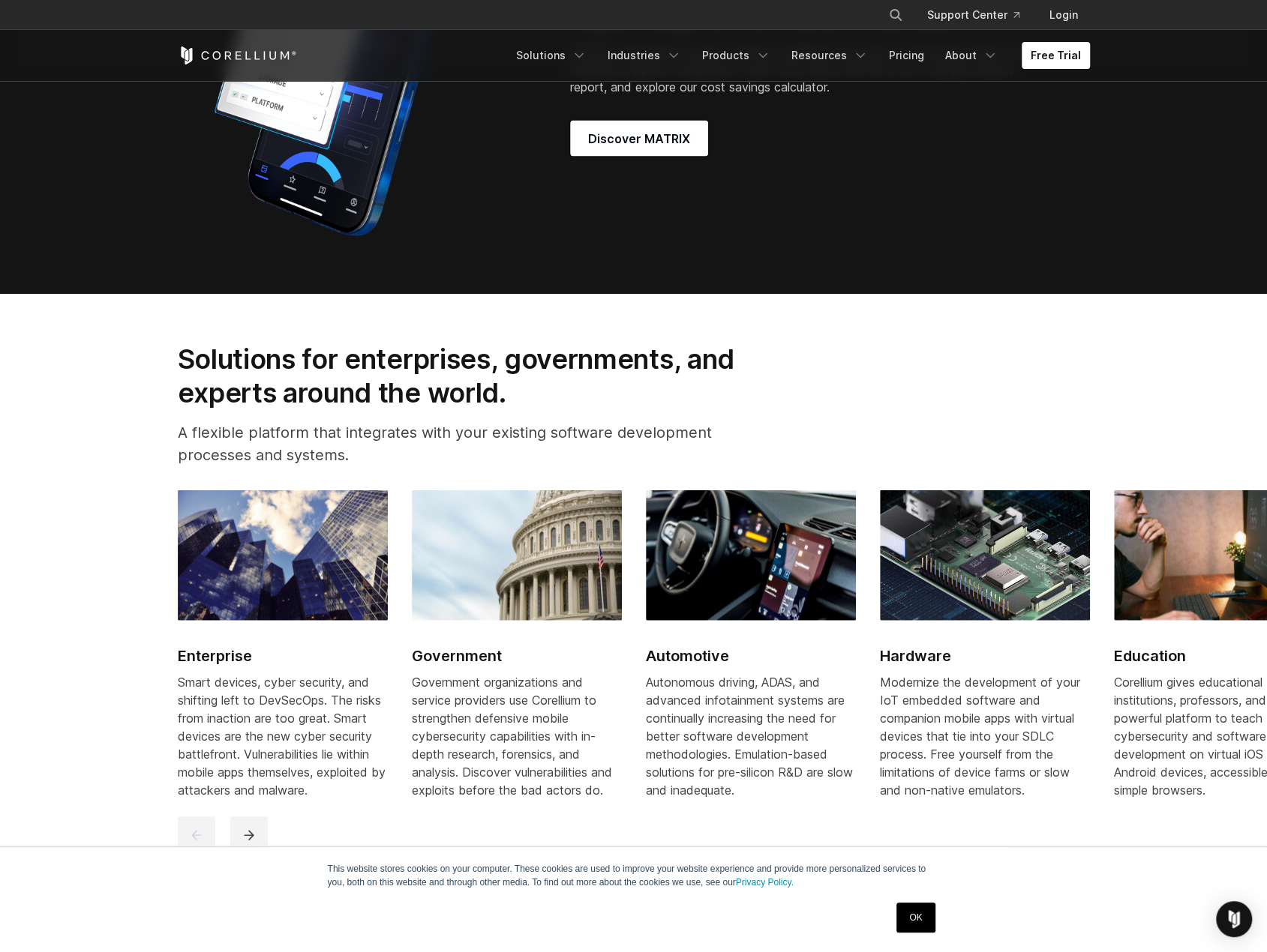
scroll to position [1875, 0]
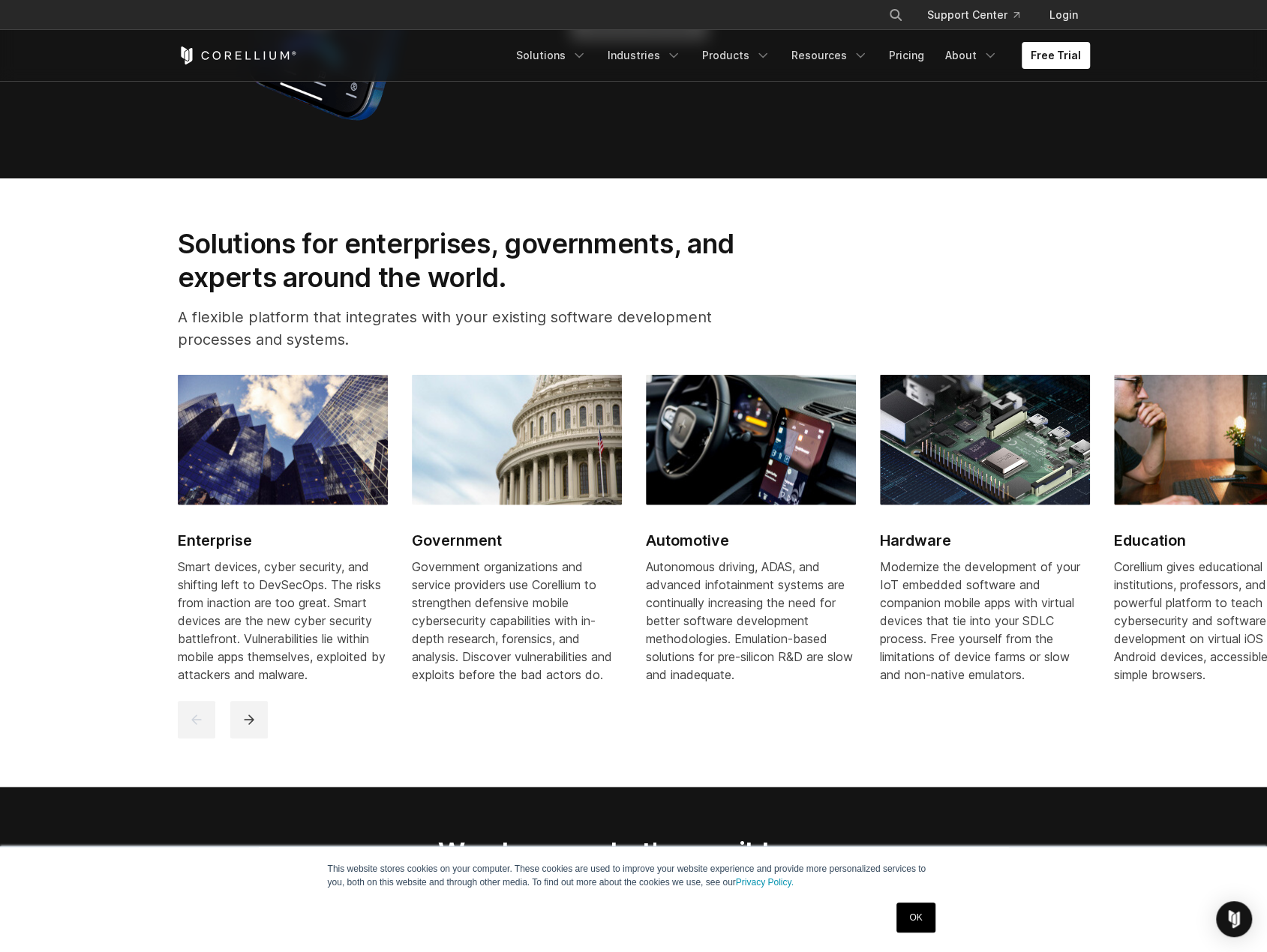
drag, startPoint x: 492, startPoint y: 585, endPoint x: 495, endPoint y: 657, distance: 72.1
click at [495, 657] on div "Government organizations and service providers use Corellium to strengthen defe…" at bounding box center [517, 620] width 210 height 126
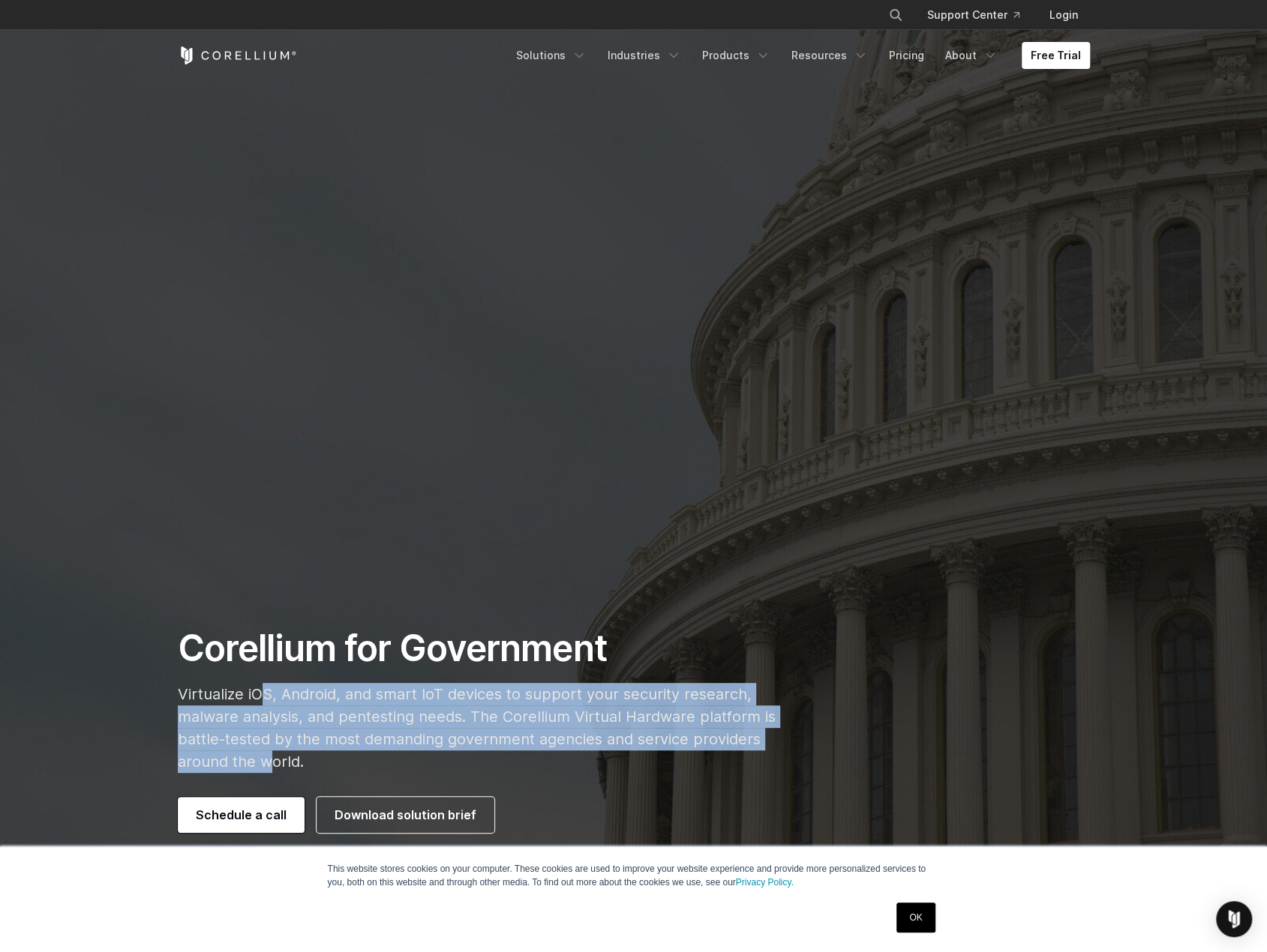
drag, startPoint x: 259, startPoint y: 700, endPoint x: 272, endPoint y: 761, distance: 62.4
click at [272, 761] on p "Virtualize iOS, Android, and smart IoT devices to support your security researc…" at bounding box center [476, 727] width 598 height 90
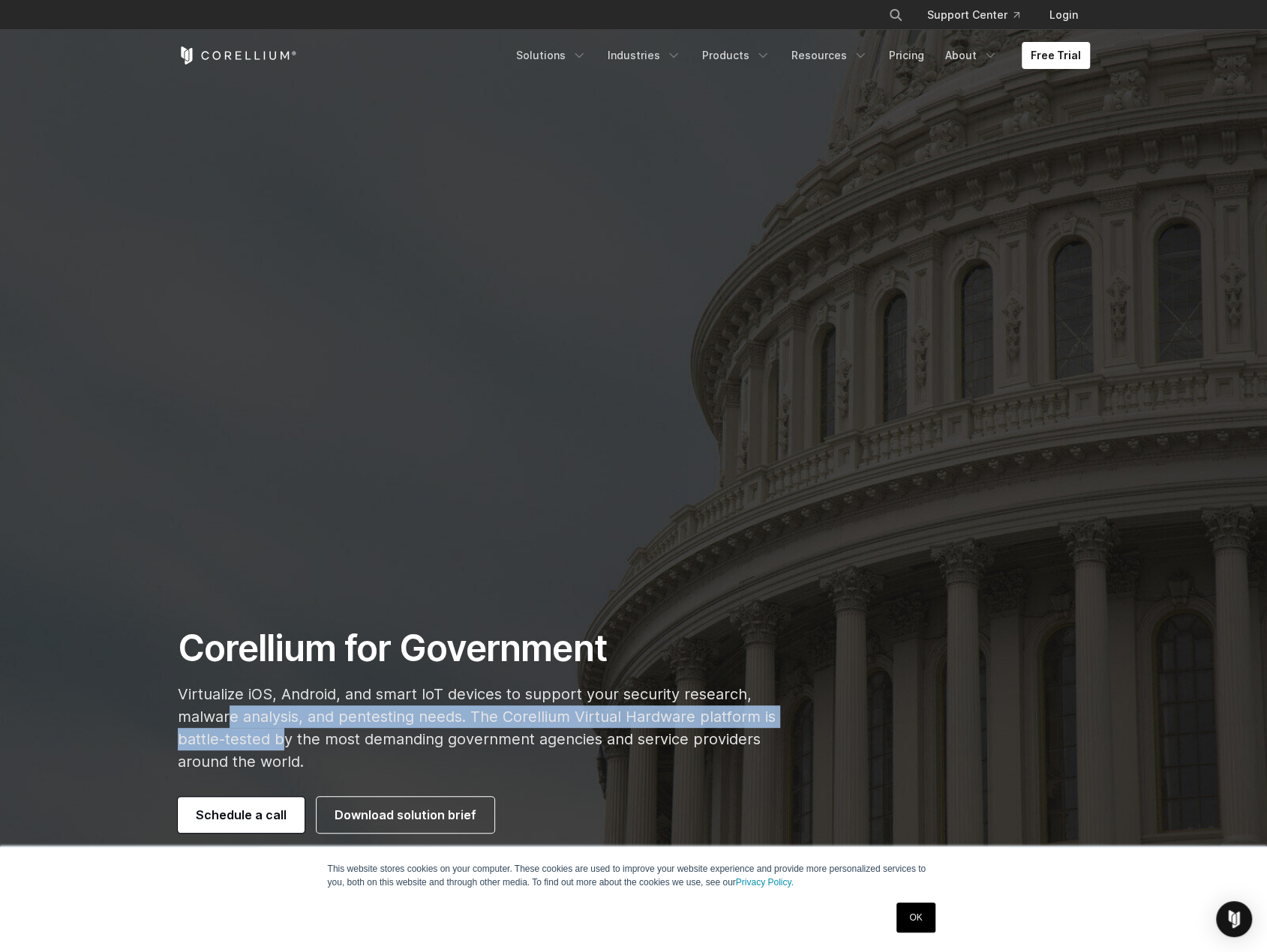
drag, startPoint x: 232, startPoint y: 720, endPoint x: 280, endPoint y: 747, distance: 55.1
click at [280, 747] on p "Virtualize iOS, Android, and smart IoT devices to support your security researc…" at bounding box center [476, 727] width 598 height 90
click at [280, 746] on p "Virtualize iOS, Android, and smart IoT devices to support your security researc…" at bounding box center [476, 727] width 598 height 90
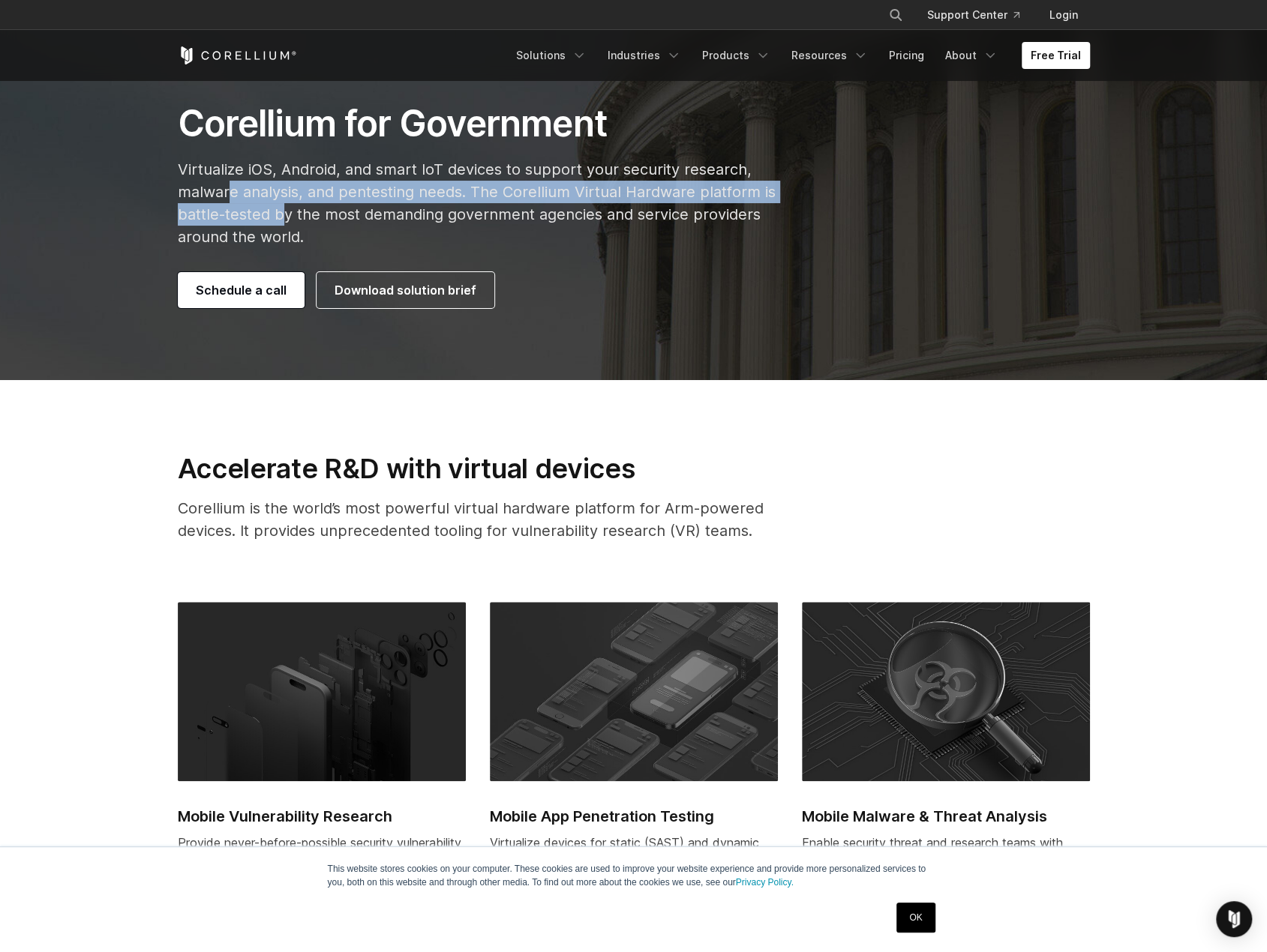
scroll to position [825, 0]
